Goal: Task Accomplishment & Management: Use online tool/utility

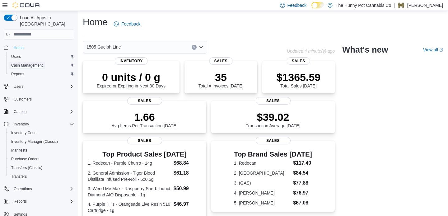
click at [41, 63] on span "Cash Management" at bounding box center [26, 65] width 31 height 5
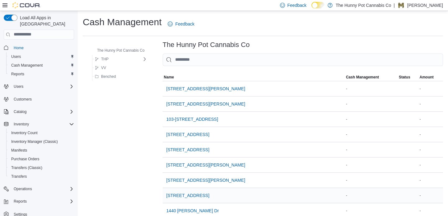
click at [234, 201] on div "[STREET_ADDRESS]" at bounding box center [254, 195] width 182 height 15
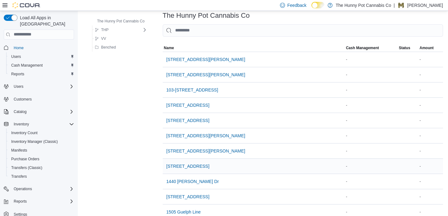
scroll to position [37, 0]
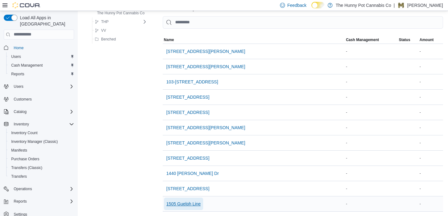
click at [198, 203] on span "1505 Guelph Line" at bounding box center [183, 204] width 35 height 6
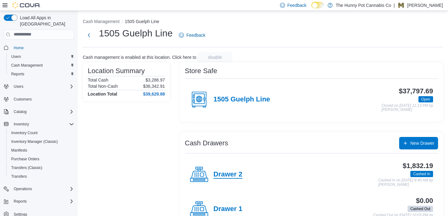
click at [229, 176] on h4 "Drawer 2" at bounding box center [227, 175] width 29 height 8
